Goal: Task Accomplishment & Management: Use online tool/utility

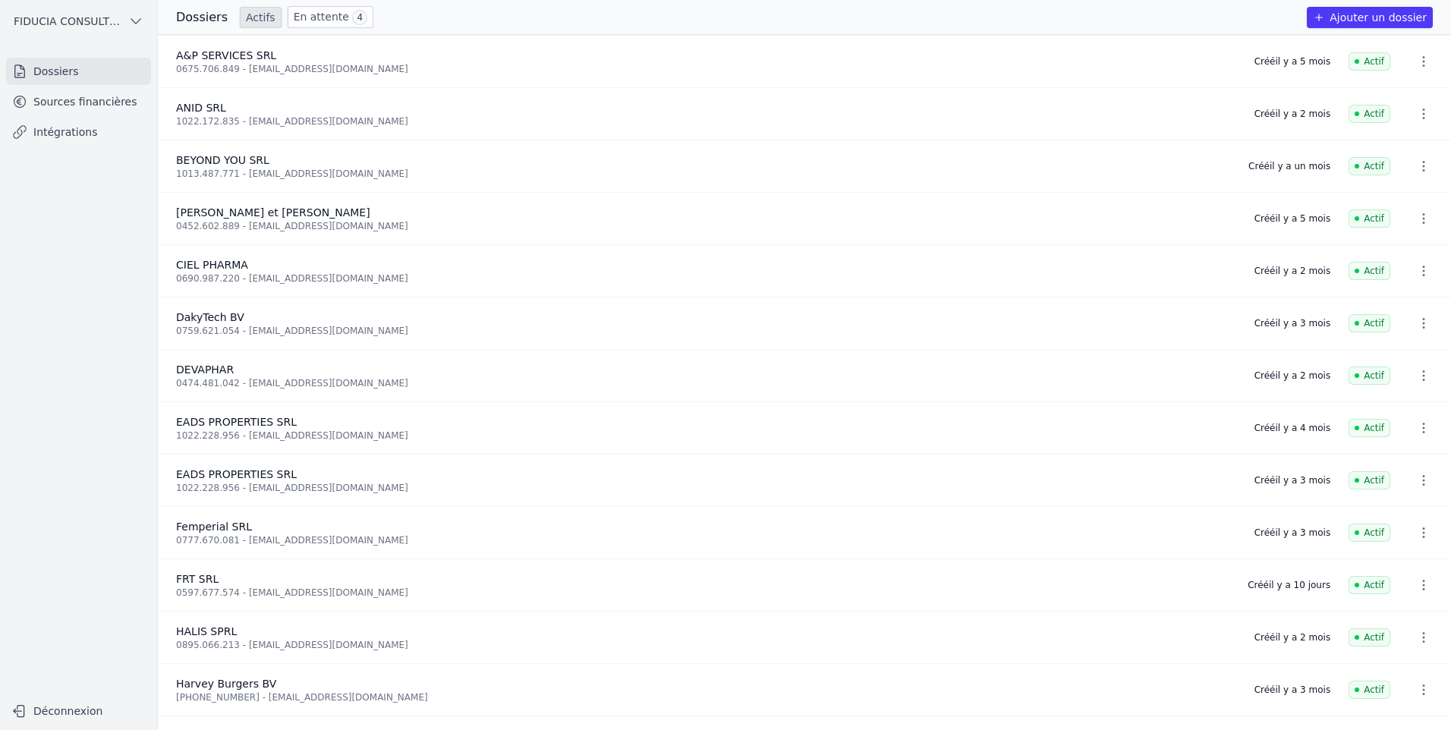
click at [310, 21] on link "En attente 4" at bounding box center [331, 17] width 86 height 22
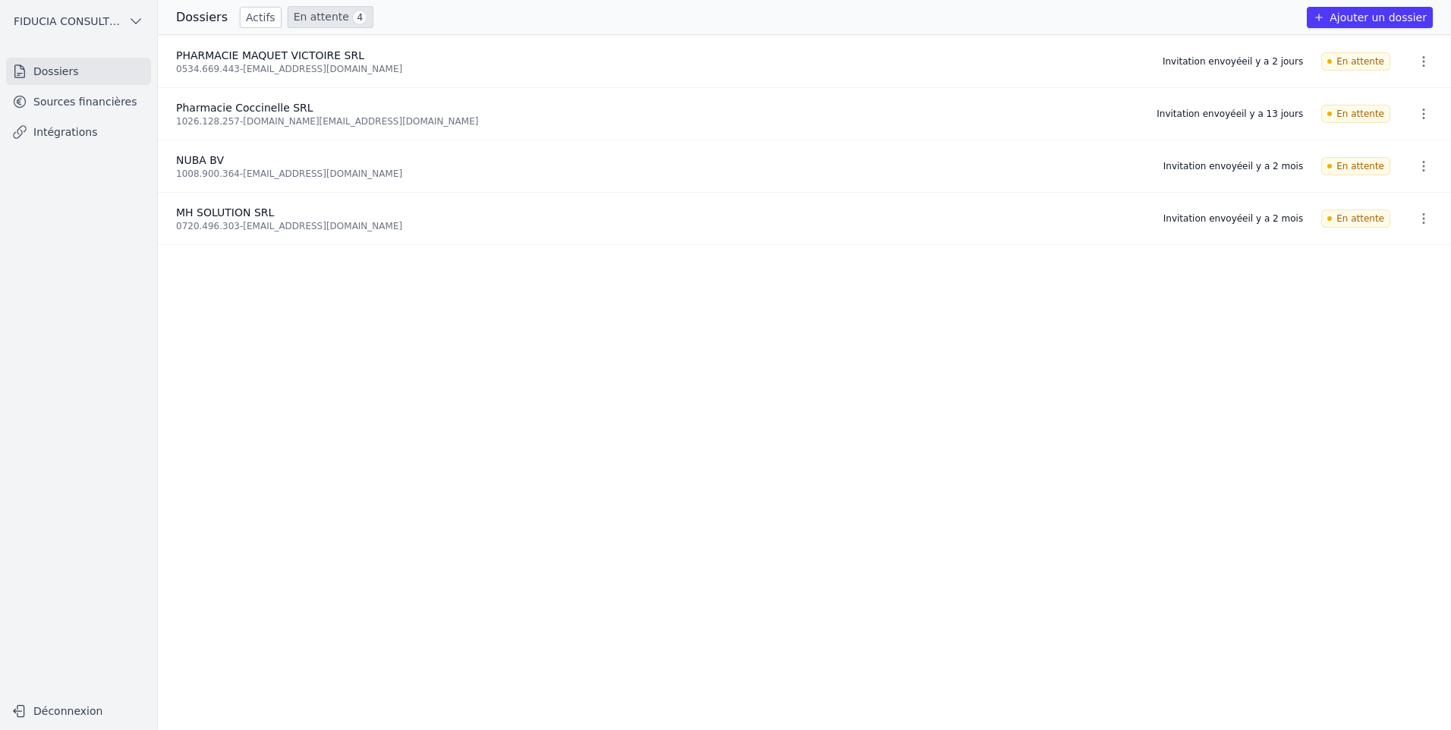
click at [1003, 268] on ul "PHARMACIE MAQUET VICTOIRE SRL 0534.669.443 - [EMAIL_ADDRESS][DOMAIN_NAME] Invit…" at bounding box center [804, 382] width 1293 height 695
click at [260, 23] on link "Actifs" at bounding box center [261, 17] width 42 height 21
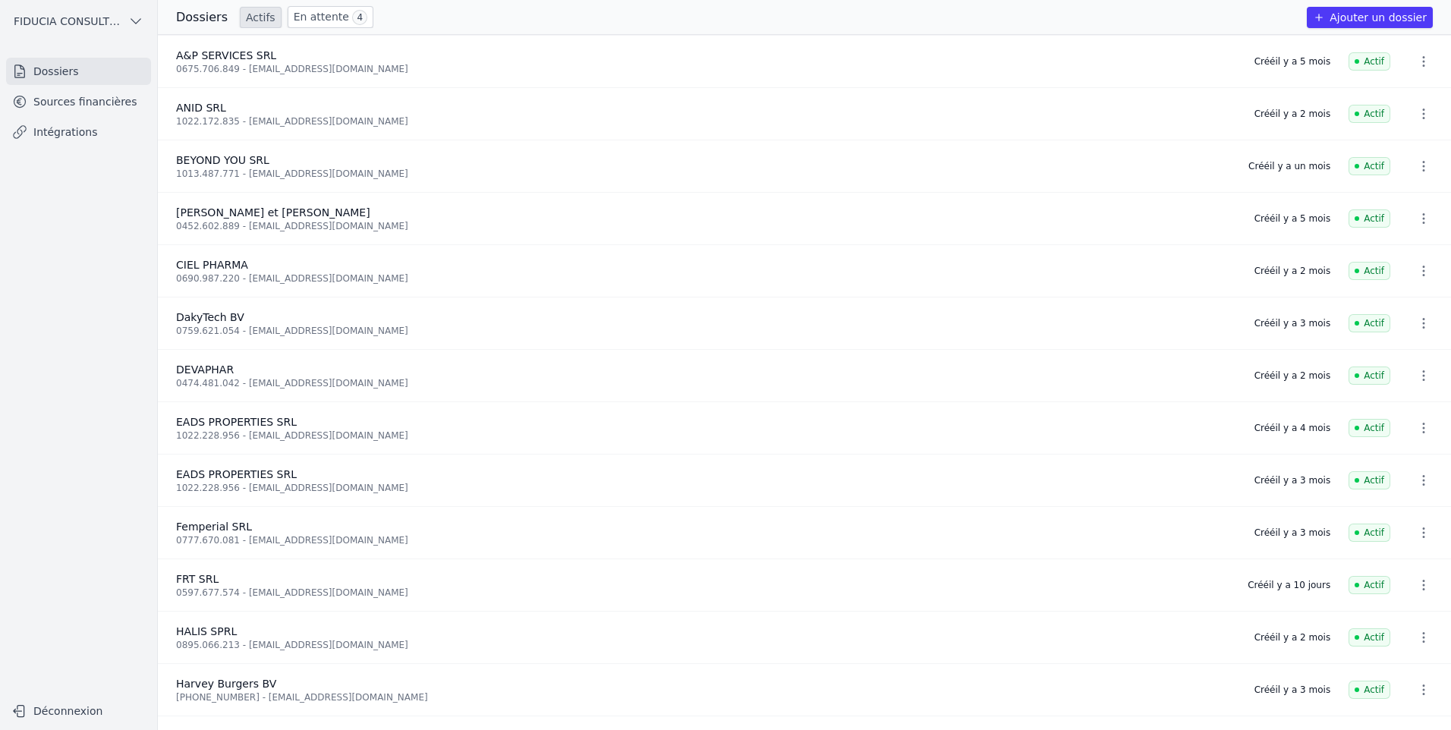
click at [352, 14] on span "4" at bounding box center [359, 17] width 15 height 15
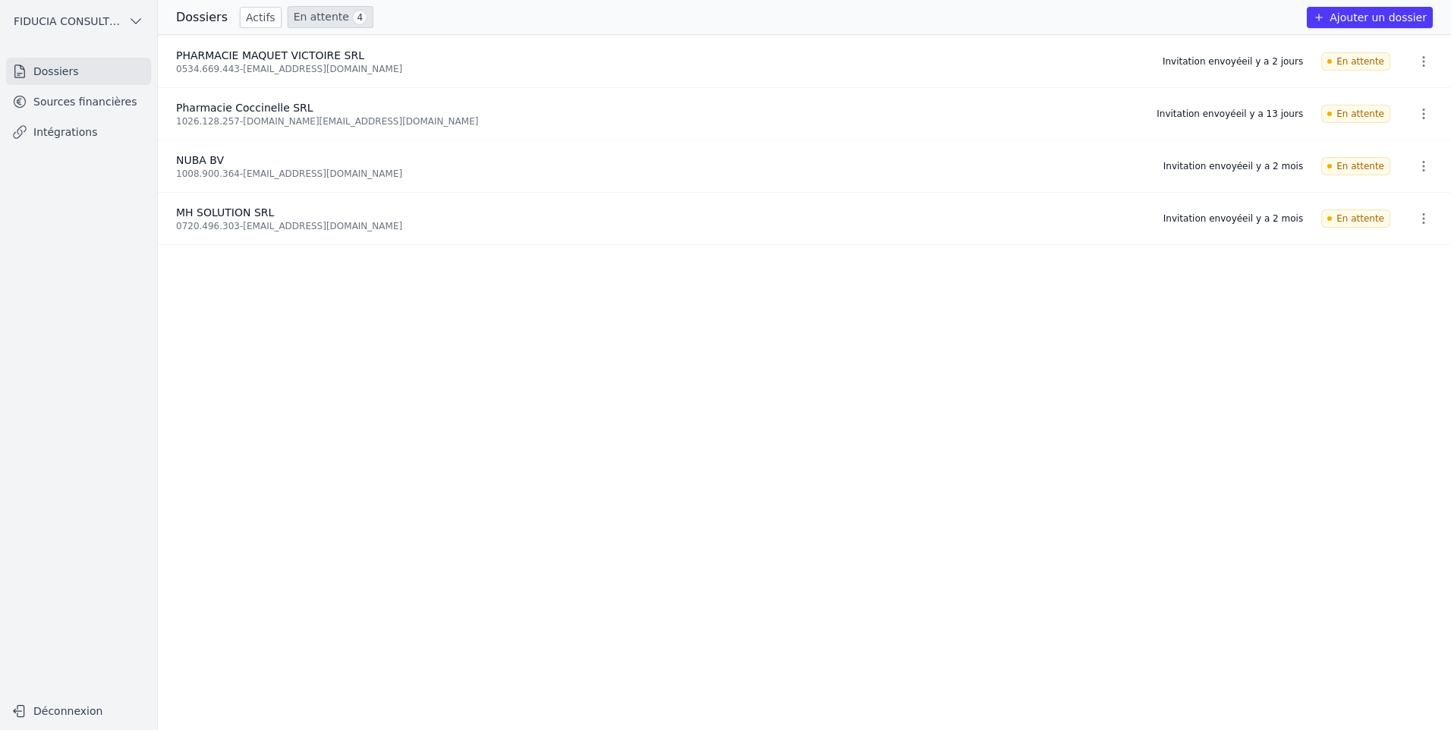
click at [79, 121] on link "Intégrations" at bounding box center [78, 131] width 145 height 27
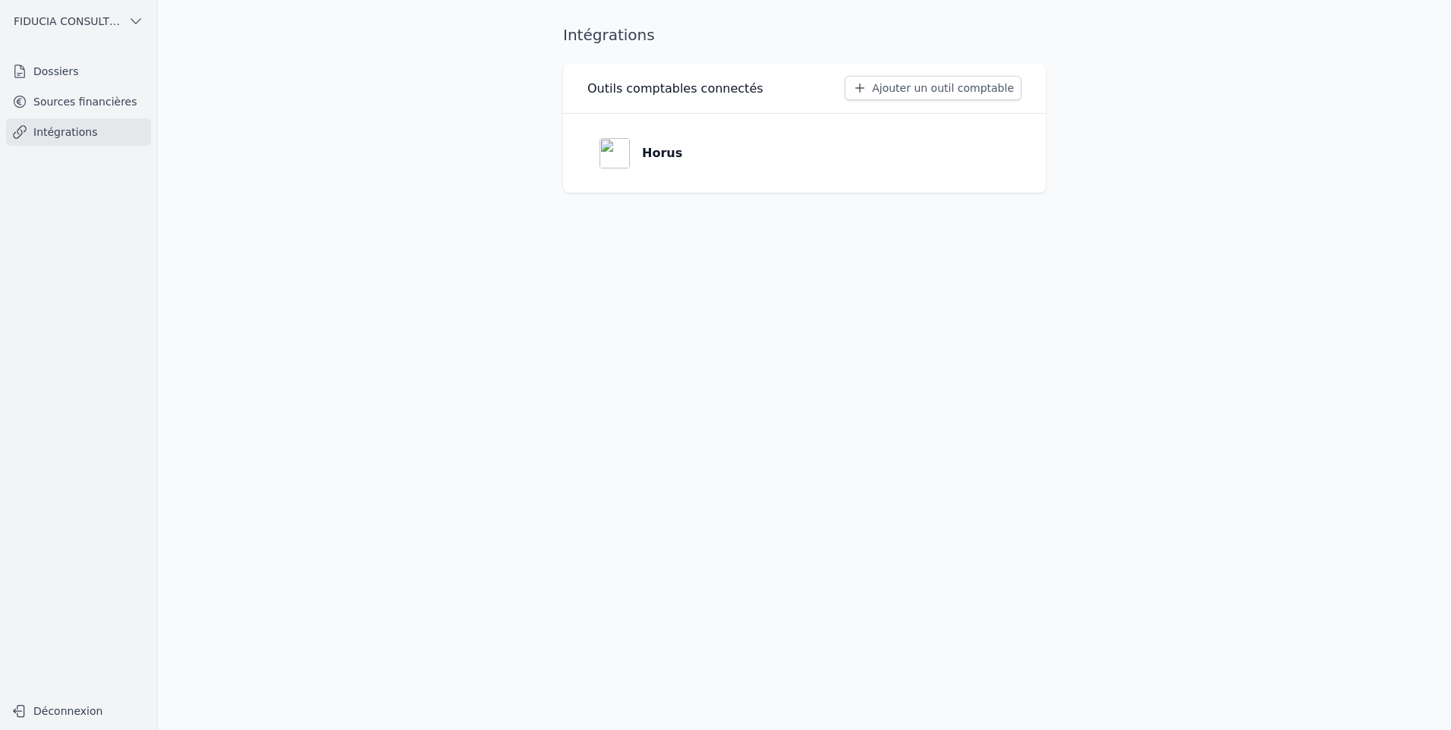
click at [89, 104] on link "Sources financières" at bounding box center [78, 101] width 145 height 27
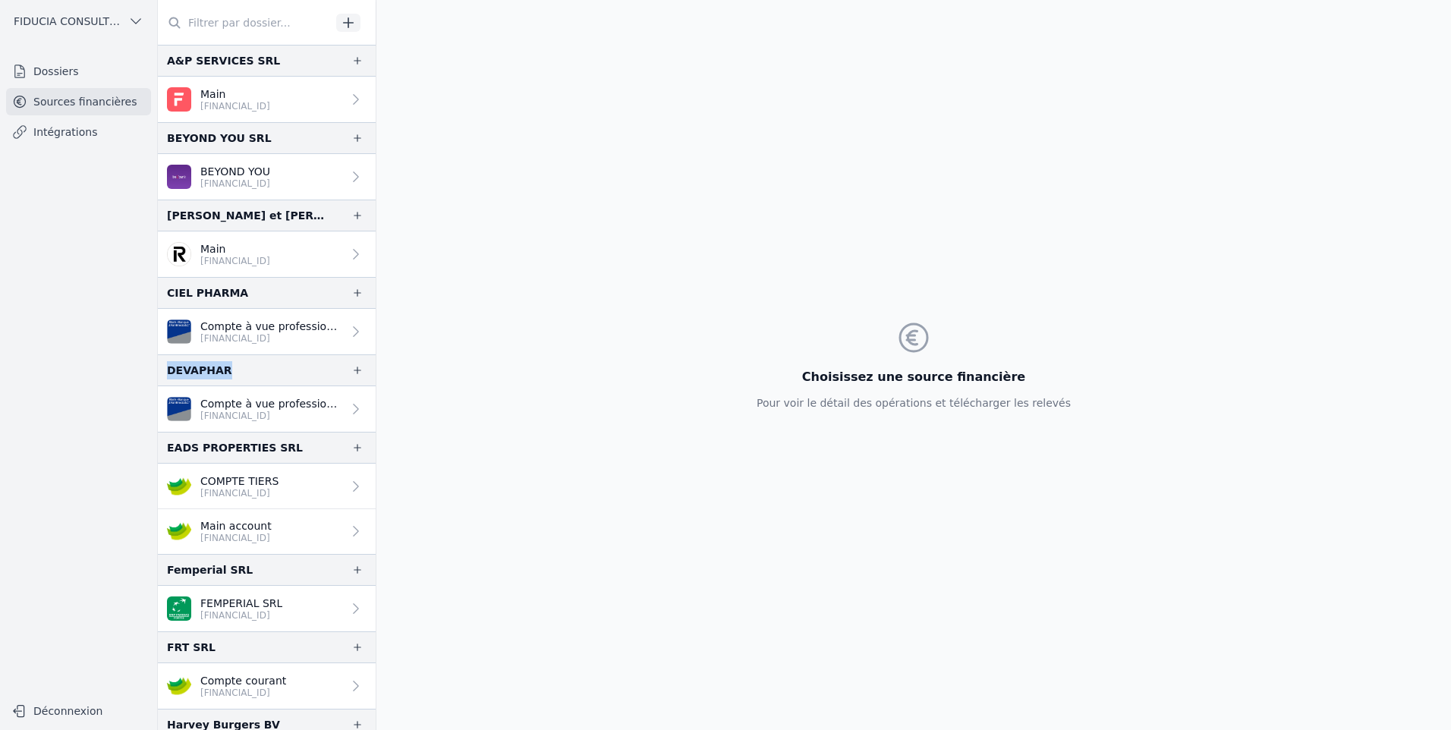
drag, startPoint x: 231, startPoint y: 369, endPoint x: 168, endPoint y: 372, distance: 63.8
click at [168, 372] on div "DEVAPHAR" at bounding box center [267, 370] width 218 height 32
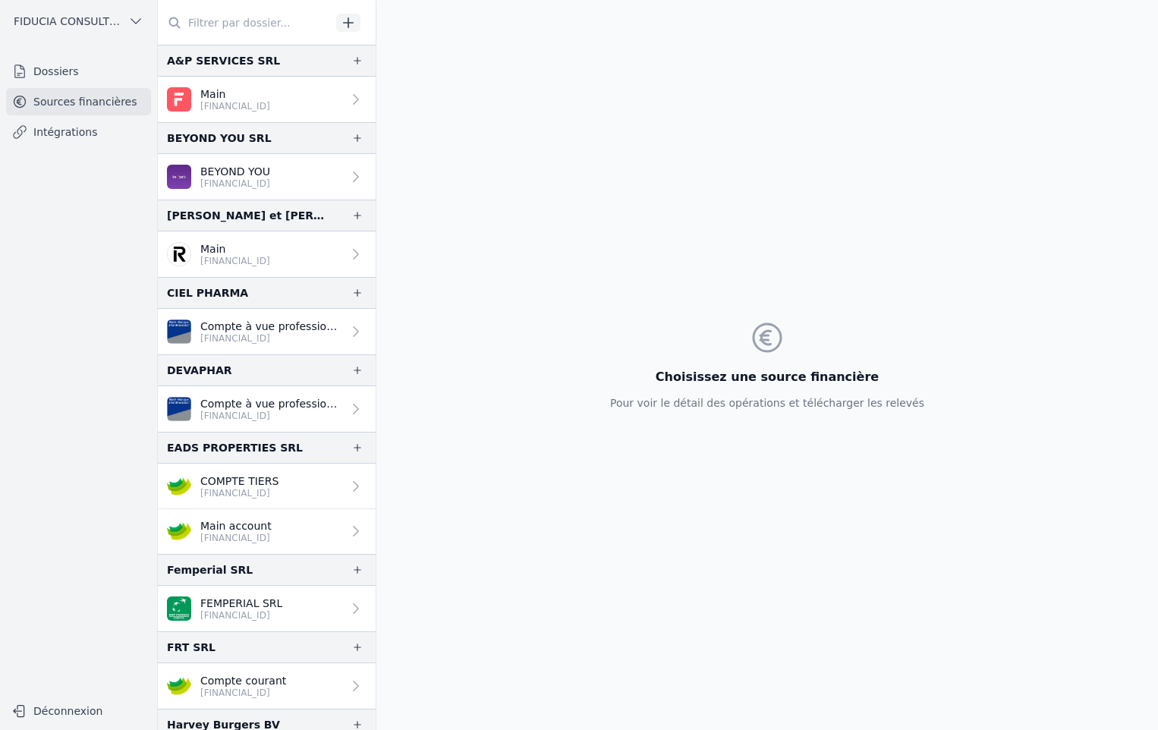
click at [1079, 131] on div "Choisissez une source financière Pour voir le détail des opérations et téléchar…" at bounding box center [766, 365] width 781 height 730
click at [1070, 657] on div "Choisissez une source financière Pour voir le détail des opérations et téléchar…" at bounding box center [766, 365] width 781 height 730
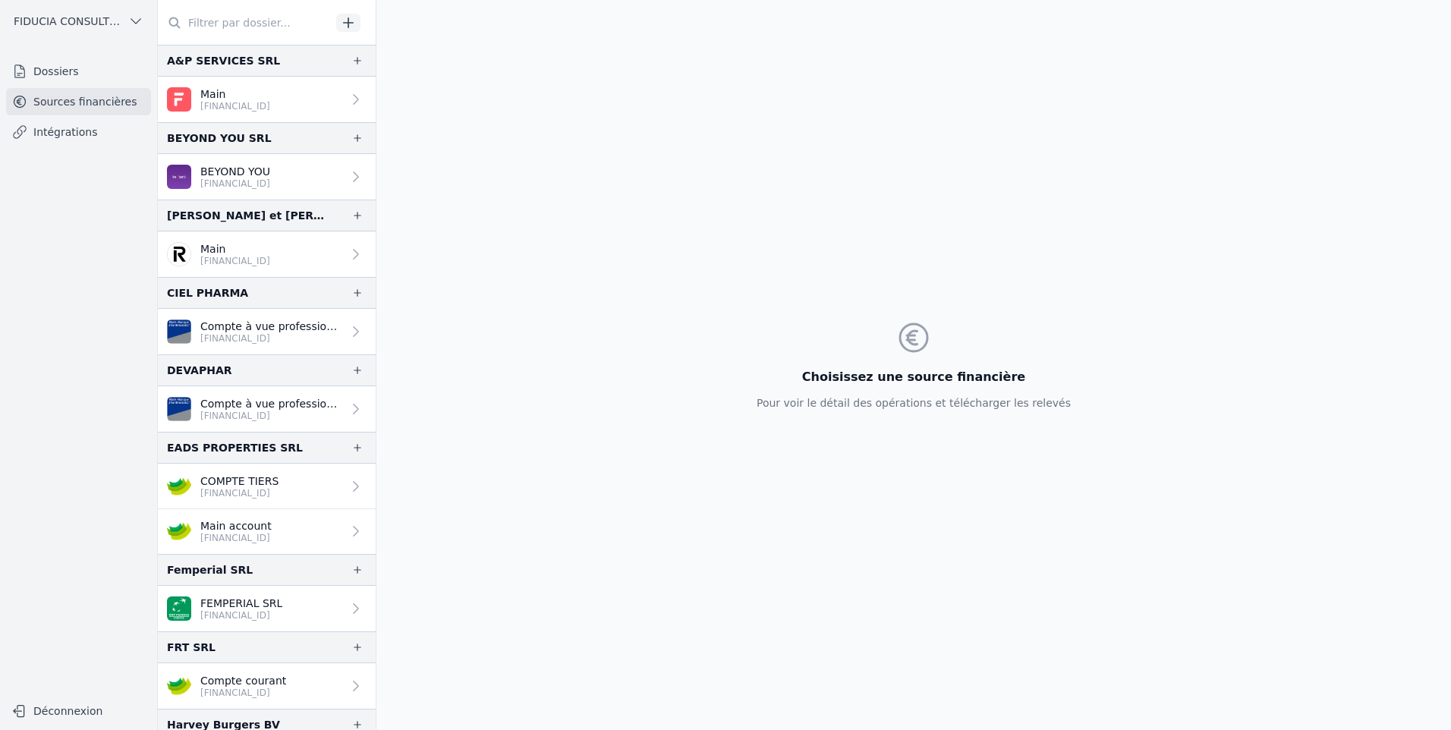
click at [270, 182] on p "[FINANCIAL_ID]" at bounding box center [235, 184] width 70 height 12
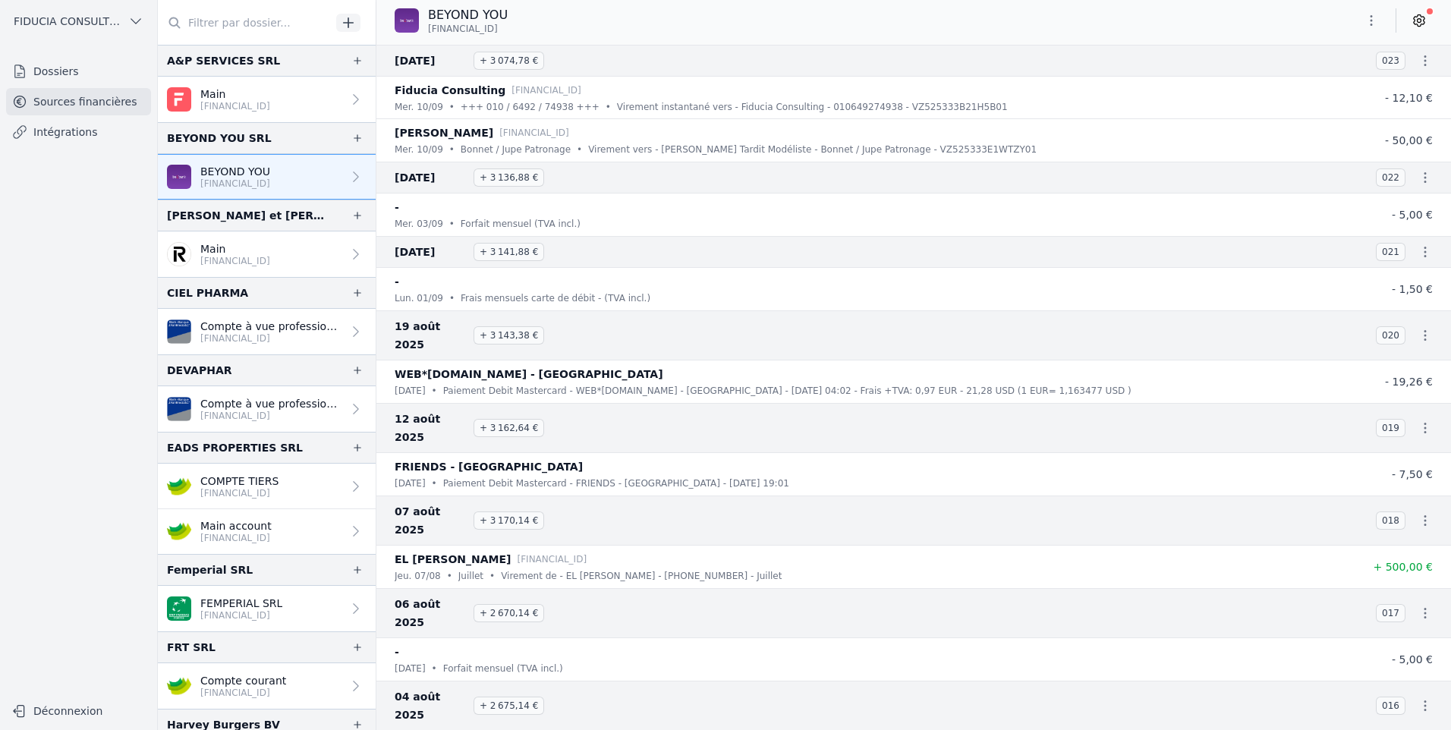
click at [270, 109] on p "[FINANCIAL_ID]" at bounding box center [235, 106] width 70 height 12
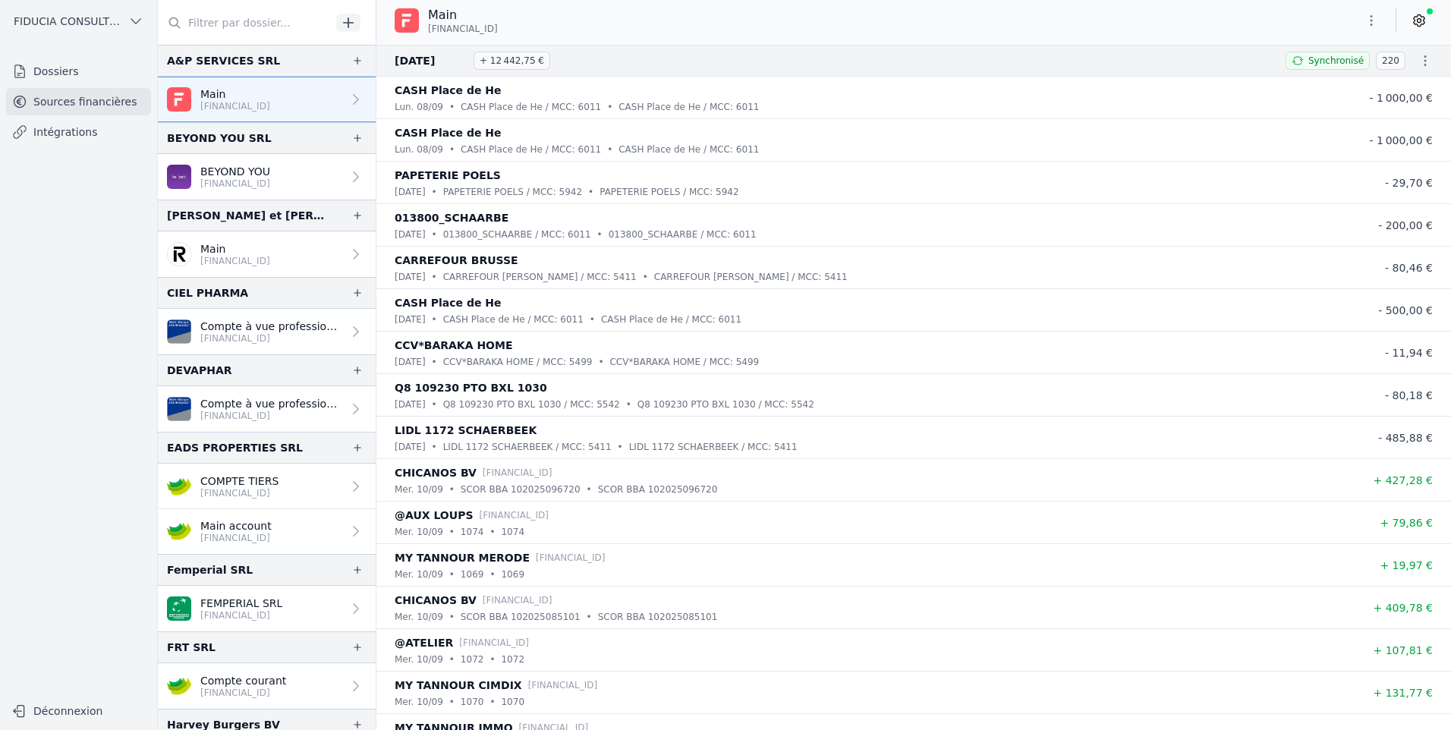
click at [23, 114] on link "Sources financières" at bounding box center [78, 101] width 145 height 27
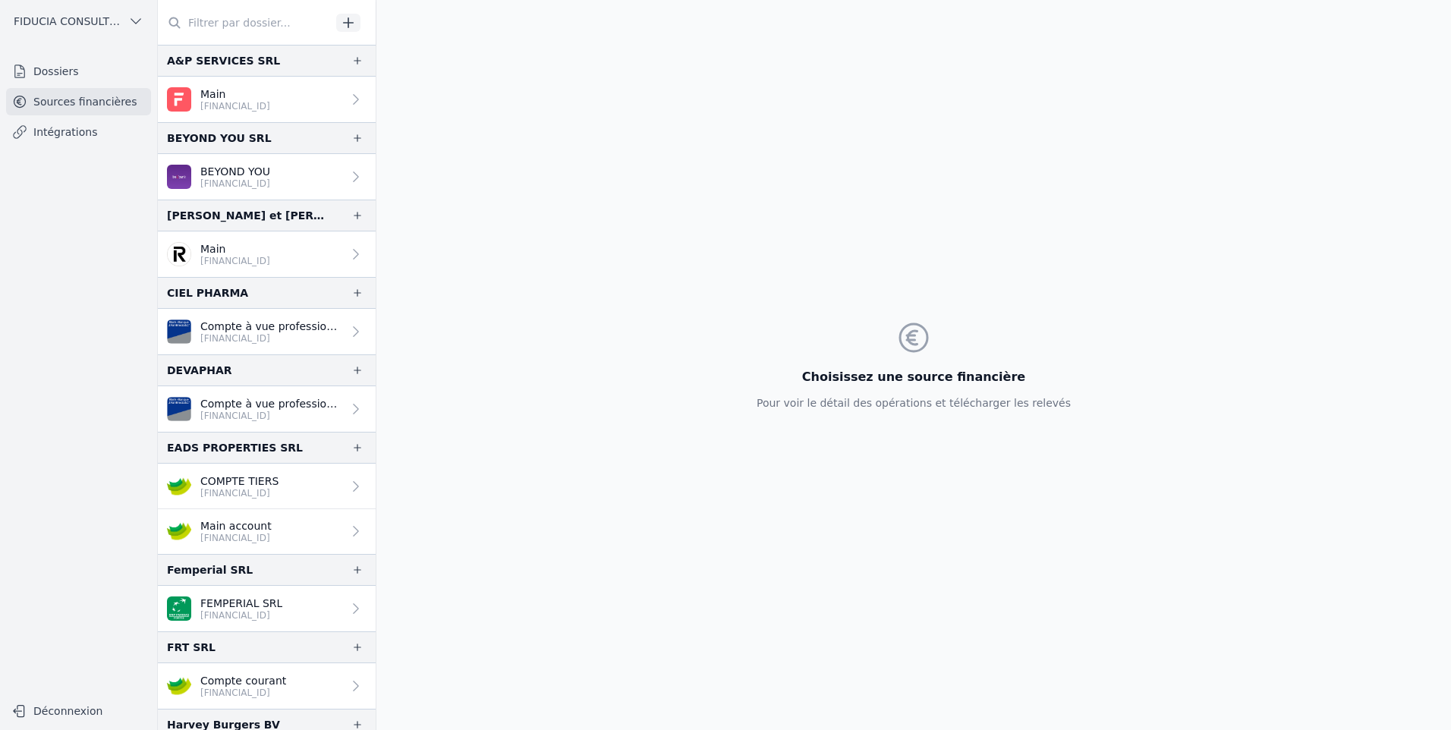
click at [33, 135] on link "Intégrations" at bounding box center [78, 131] width 145 height 27
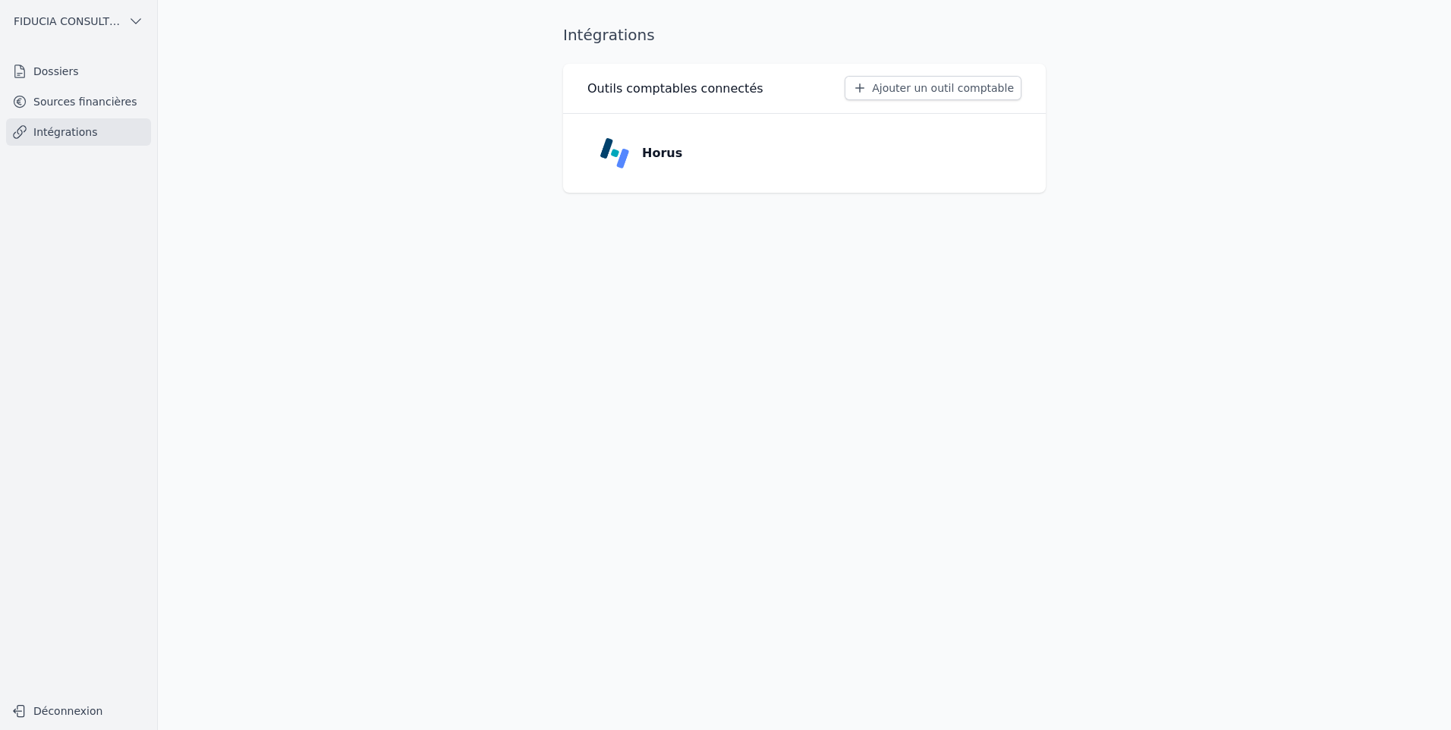
click at [56, 94] on link "Sources financières" at bounding box center [78, 101] width 145 height 27
